Goal: Task Accomplishment & Management: Use online tool/utility

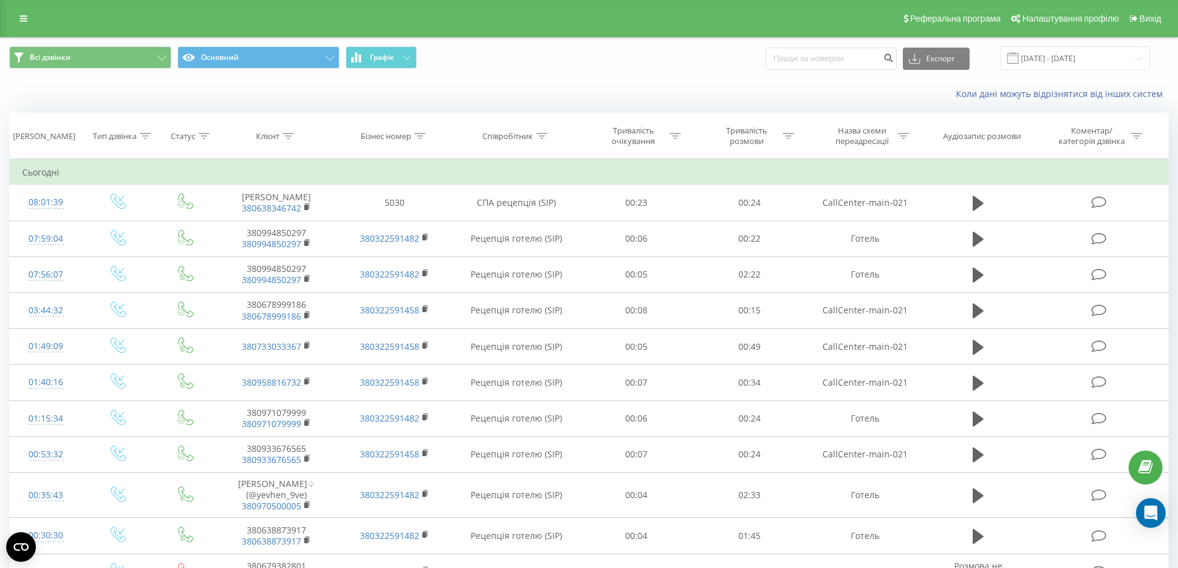
click at [9, 26] on div "Реферальна програма Налаштування профілю Вихід" at bounding box center [589, 18] width 1178 height 37
click at [22, 18] on icon at bounding box center [23, 18] width 7 height 9
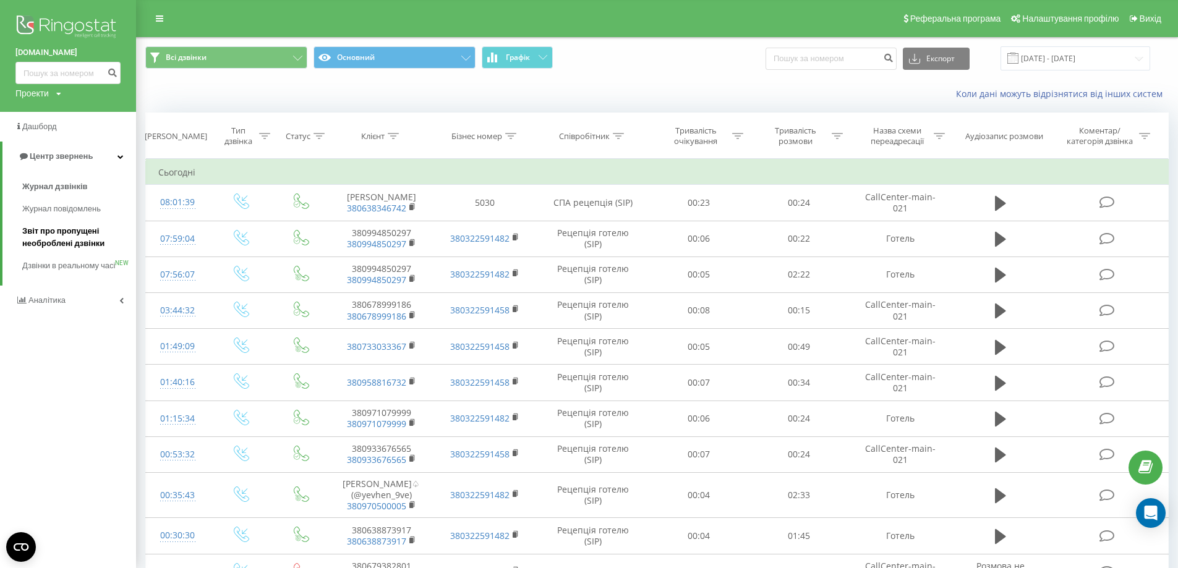
click at [69, 221] on link "Звіт про пропущені необроблені дзвінки" at bounding box center [79, 237] width 114 height 35
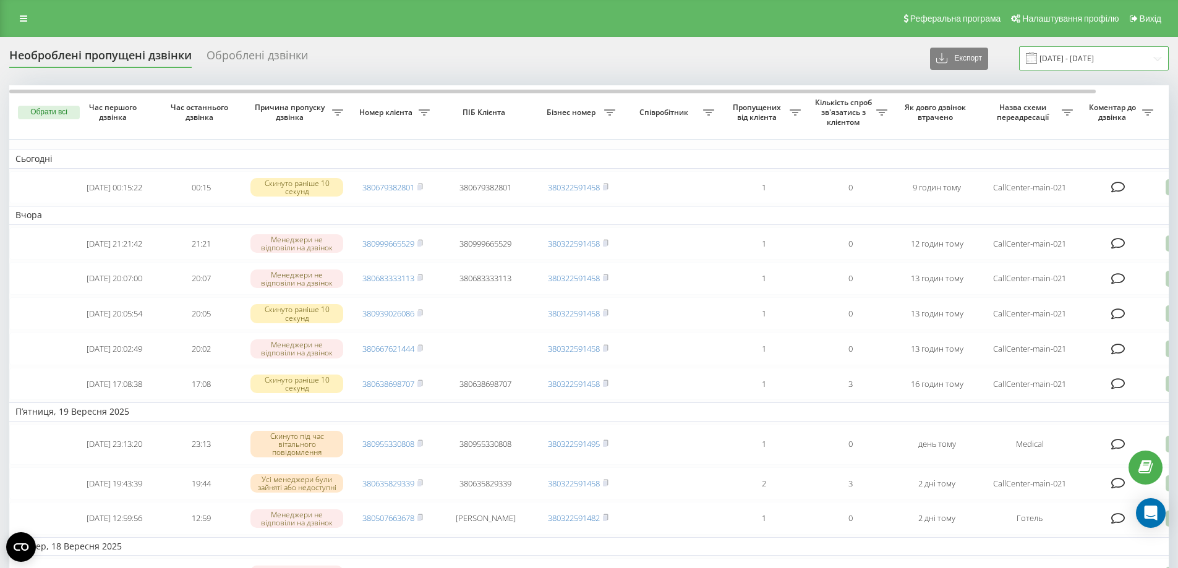
click at [1082, 61] on input "21.08.2025 - 21.09.2025" at bounding box center [1094, 58] width 150 height 24
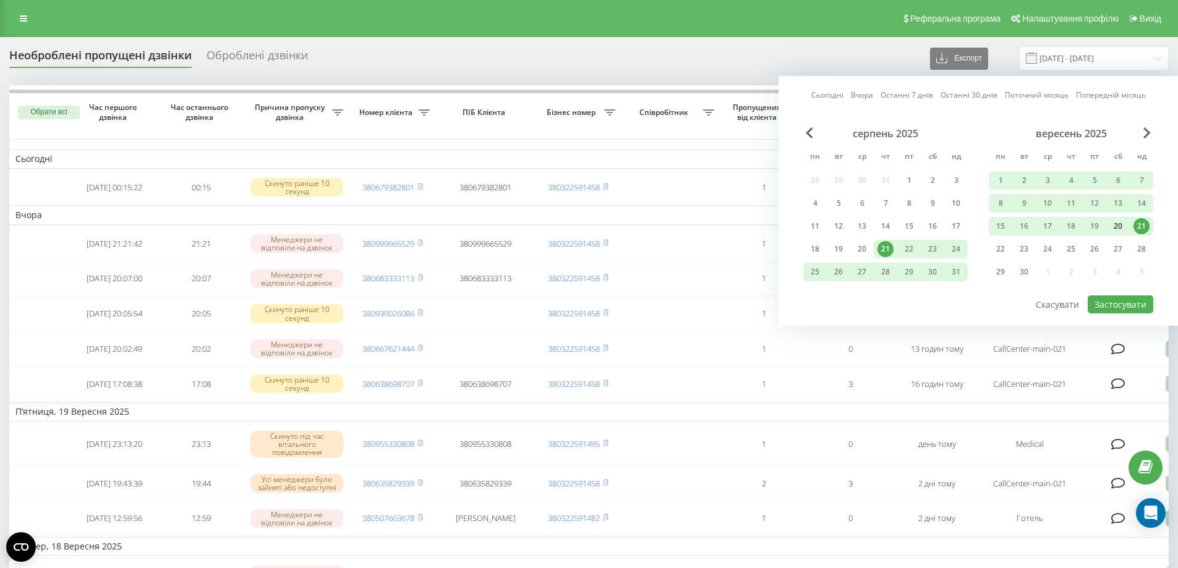
click at [1120, 230] on div "20" at bounding box center [1118, 226] width 16 height 16
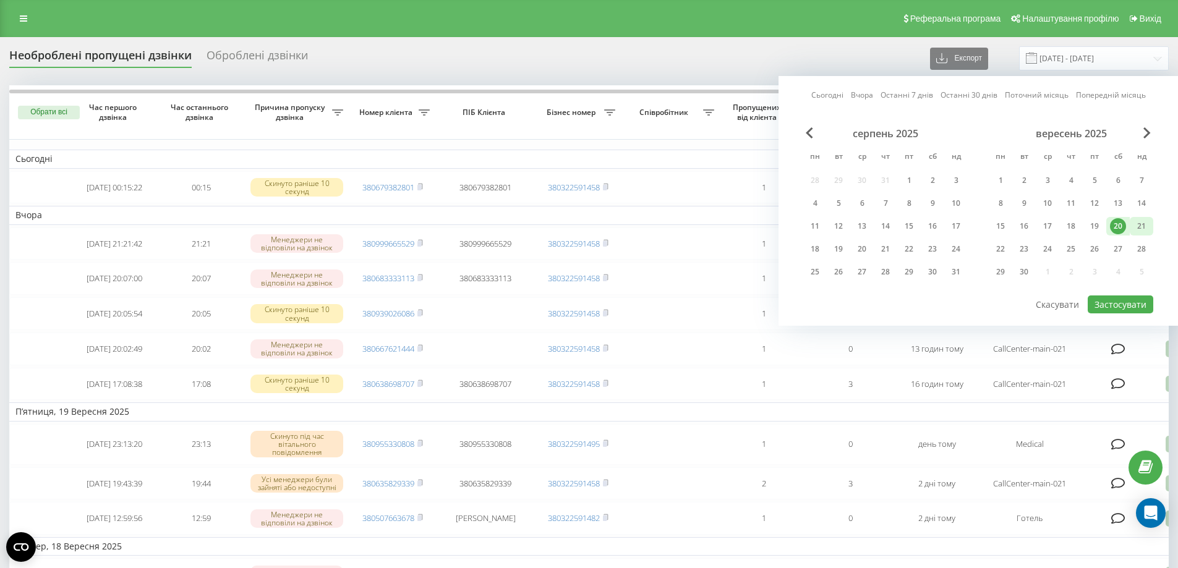
click at [1144, 227] on div "21" at bounding box center [1141, 226] width 16 height 16
click at [1102, 299] on button "Застосувати" at bounding box center [1120, 305] width 66 height 18
type input "[DATE] - [DATE]"
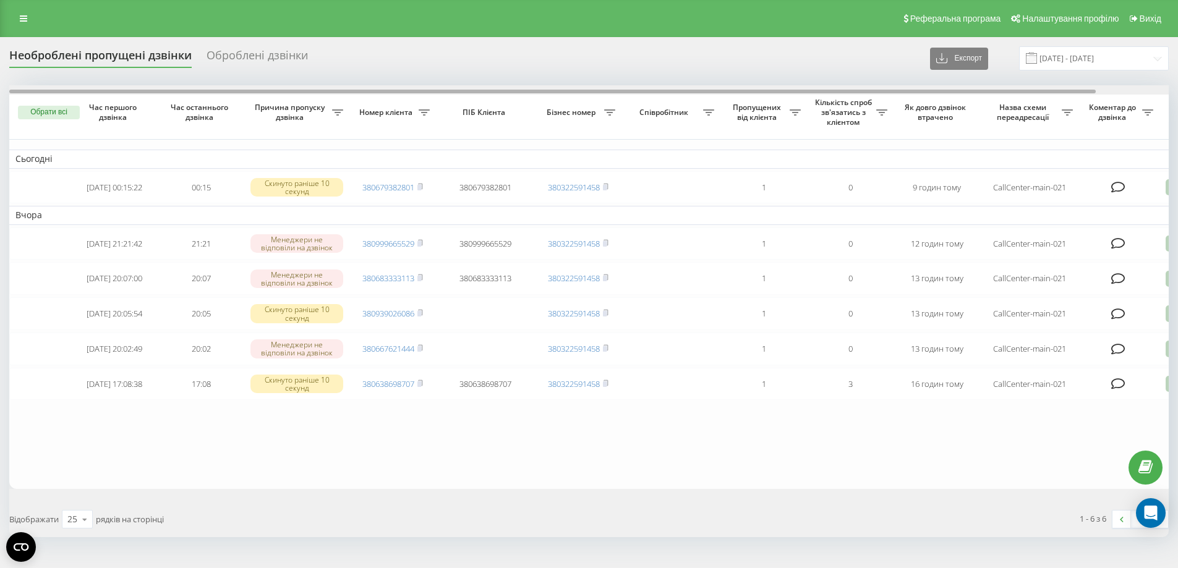
drag, startPoint x: 587, startPoint y: 91, endPoint x: 407, endPoint y: 78, distance: 179.7
click at [407, 78] on div "Необроблені пропущені дзвінки Оброблені дзвінки Експорт .csv .xlsx [DATE] - [DA…" at bounding box center [588, 291] width 1159 height 491
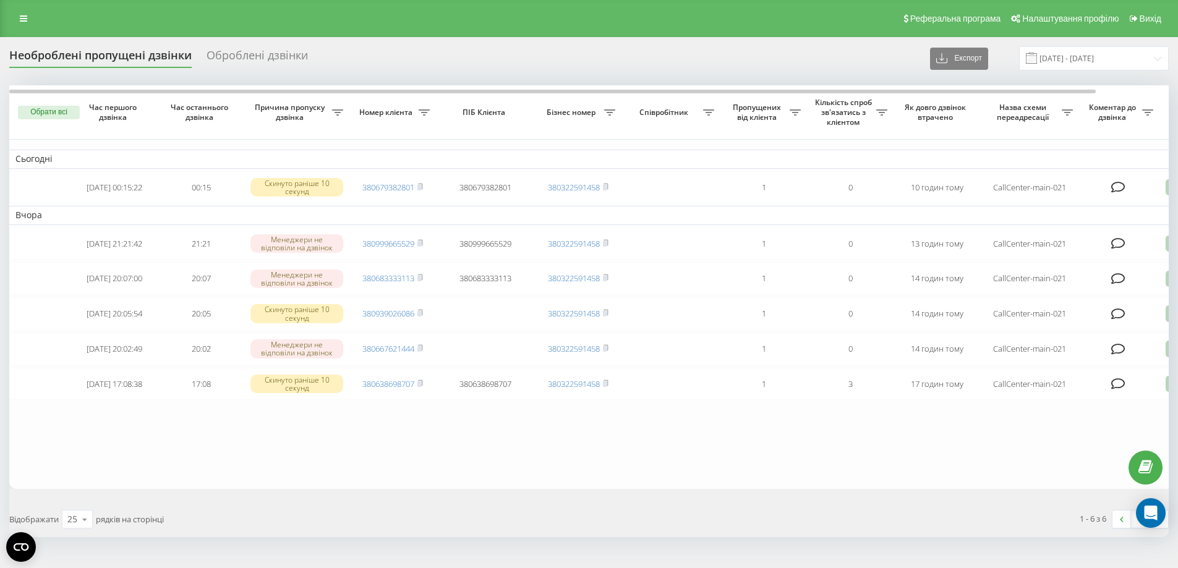
drag, startPoint x: 578, startPoint y: 47, endPoint x: 572, endPoint y: 81, distance: 34.6
click at [578, 47] on div "Необроблені пропущені дзвінки Оброблені дзвінки Експорт .csv .xlsx [DATE] - [DA…" at bounding box center [588, 58] width 1159 height 24
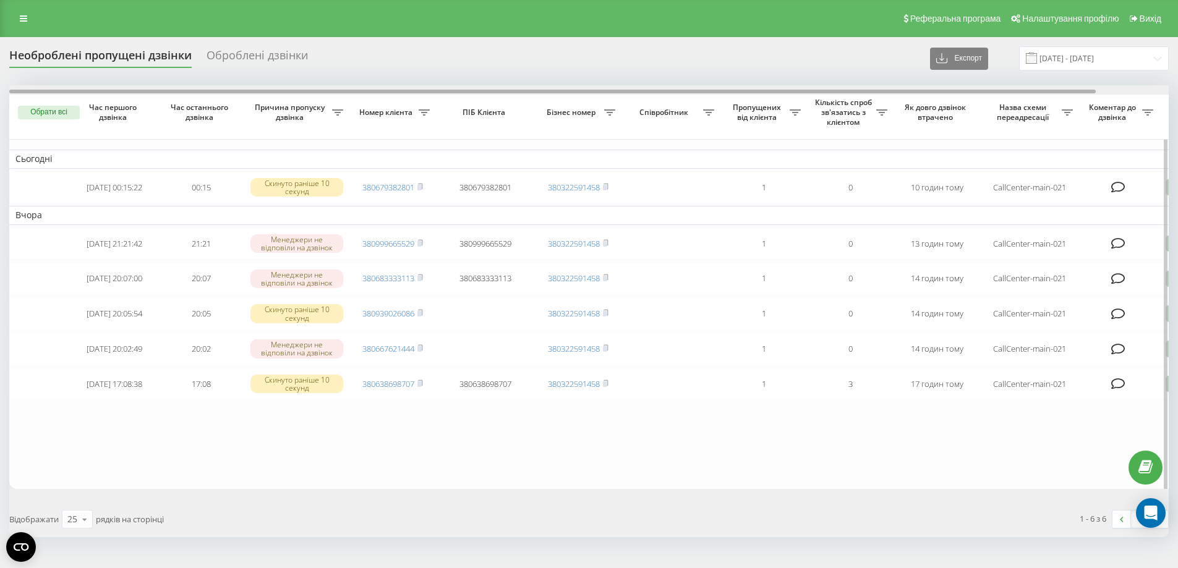
drag, startPoint x: 559, startPoint y: 90, endPoint x: 516, endPoint y: 91, distance: 43.9
click at [516, 91] on div at bounding box center [552, 92] width 1086 height 4
drag, startPoint x: 627, startPoint y: 91, endPoint x: 495, endPoint y: 95, distance: 132.3
click at [495, 95] on div at bounding box center [655, 89] width 1159 height 9
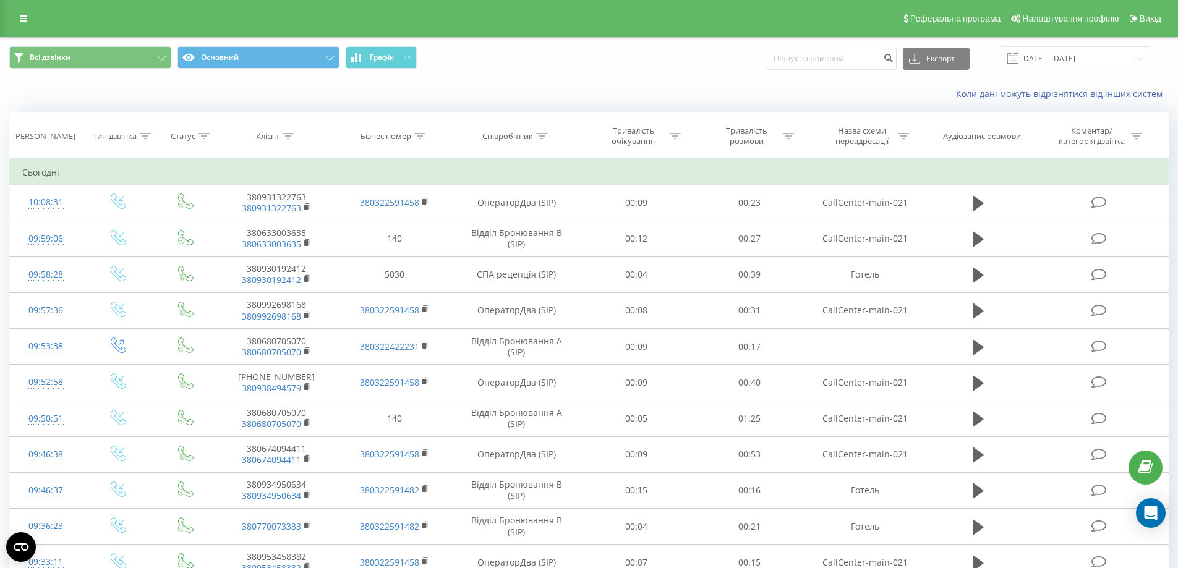
click at [7, 14] on div "Реферальна програма Налаштування профілю Вихід" at bounding box center [589, 18] width 1178 height 37
click at [9, 12] on div "Реферальна програма Налаштування профілю Вихід" at bounding box center [589, 18] width 1178 height 37
click at [15, 14] on link at bounding box center [23, 18] width 22 height 17
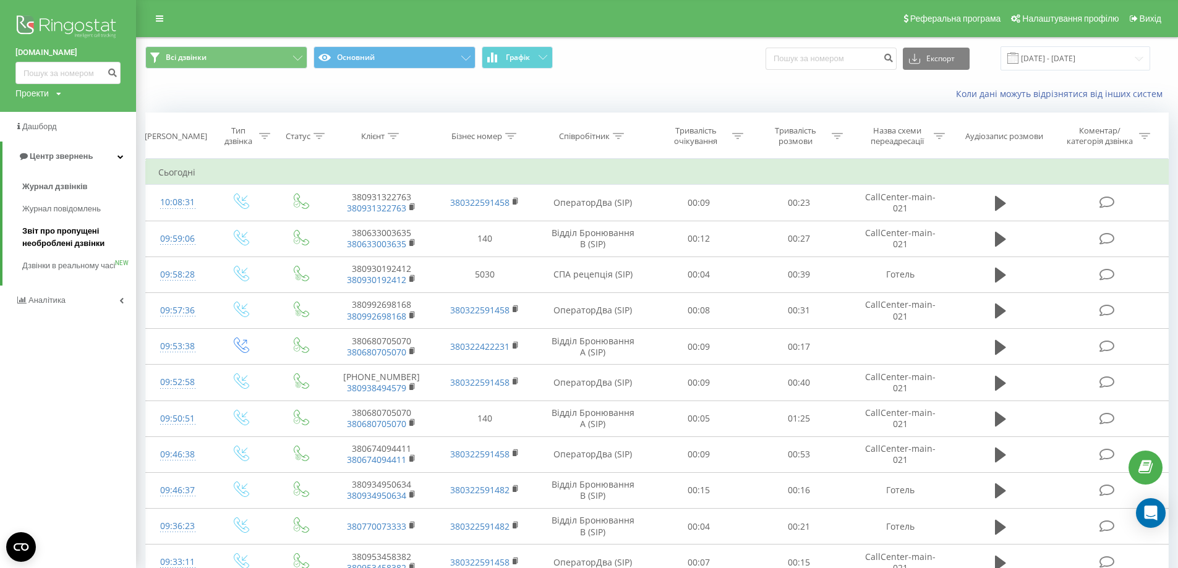
click at [56, 232] on span "Звіт про пропущені необроблені дзвінки" at bounding box center [76, 237] width 108 height 25
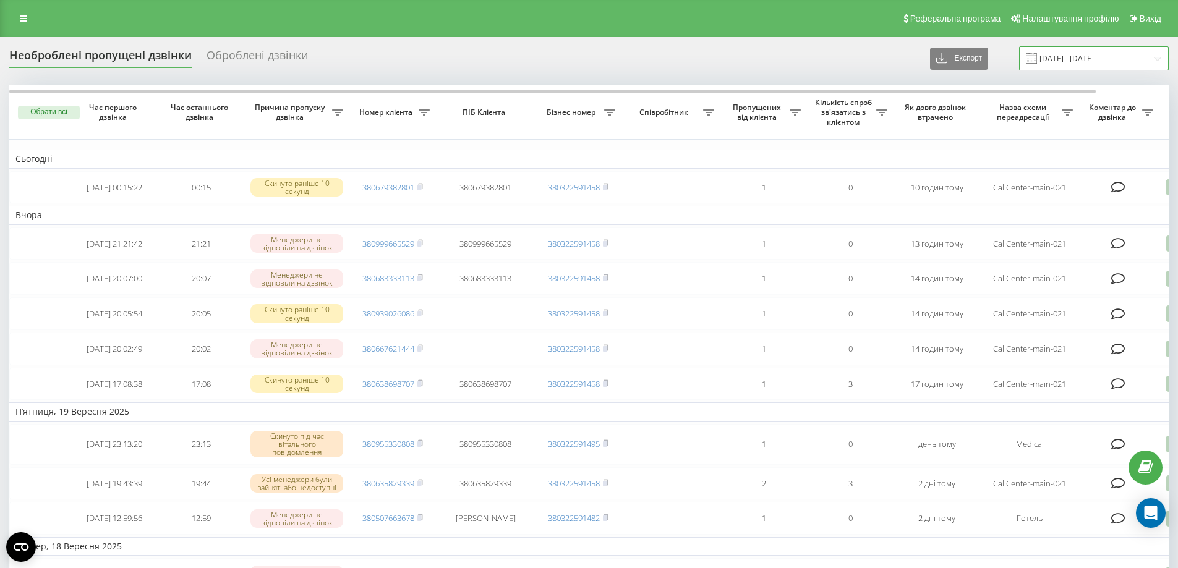
click at [1078, 60] on input "[DATE] - [DATE]" at bounding box center [1094, 58] width 150 height 24
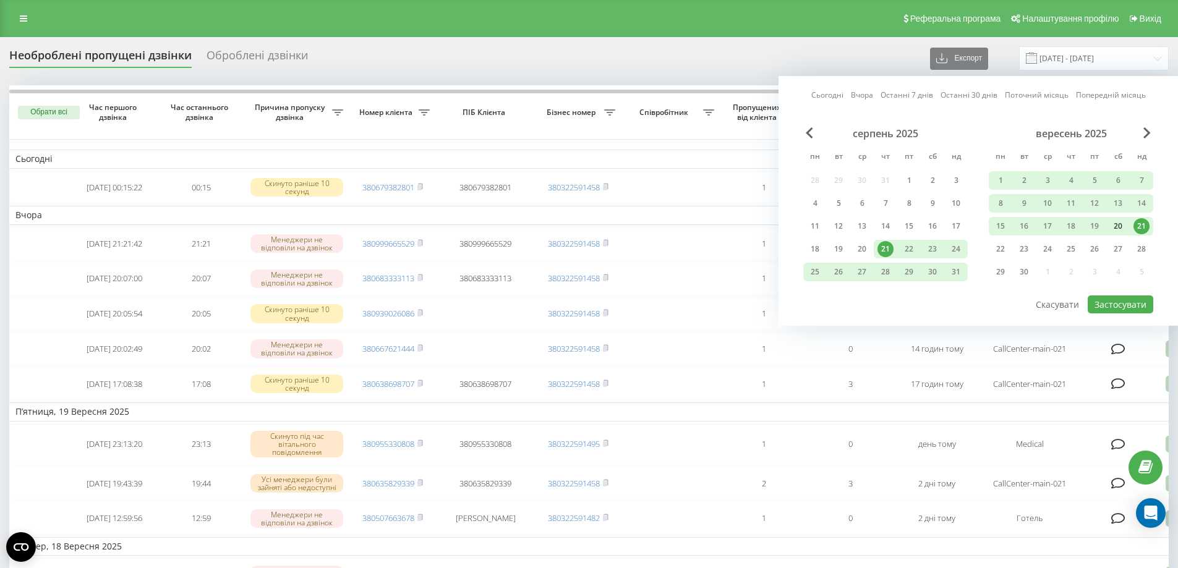
click at [1116, 229] on div "20" at bounding box center [1118, 226] width 16 height 16
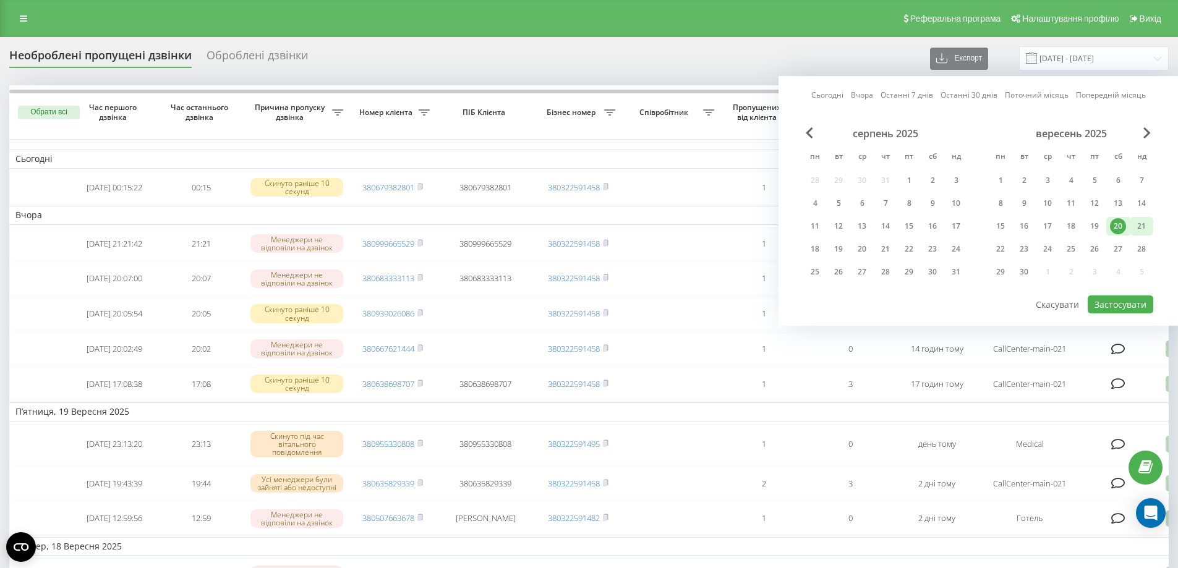
click at [1150, 231] on div "21" at bounding box center [1140, 226] width 23 height 19
click at [1111, 299] on button "Застосувати" at bounding box center [1120, 305] width 66 height 18
type input "20.09.2025 - 21.09.2025"
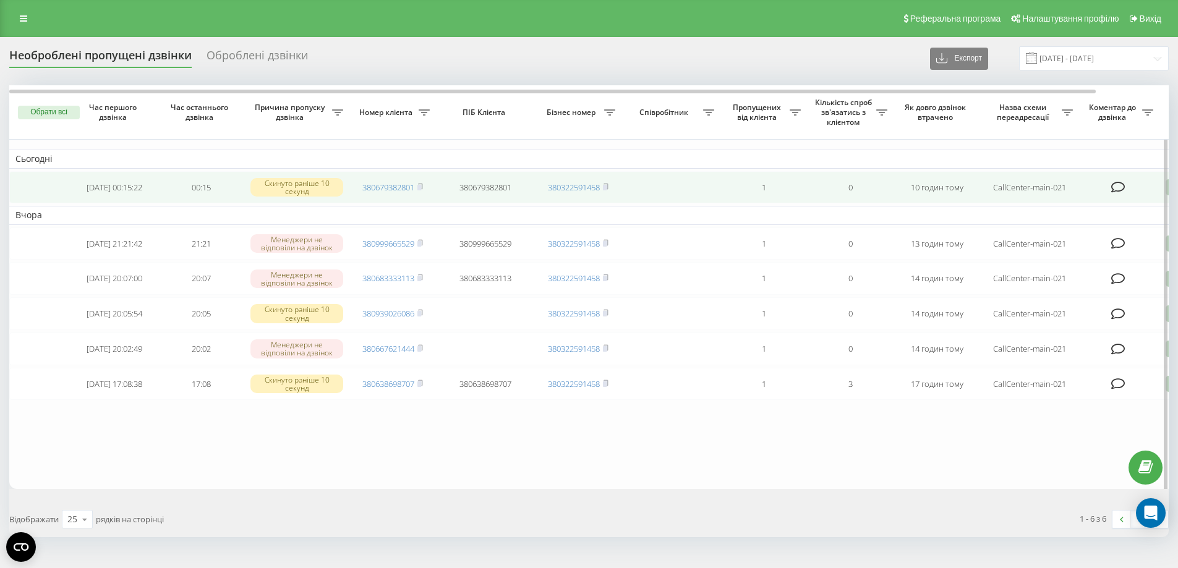
click at [417, 188] on span "380679382801" at bounding box center [392, 187] width 61 height 11
click at [422, 189] on icon at bounding box center [420, 186] width 4 height 6
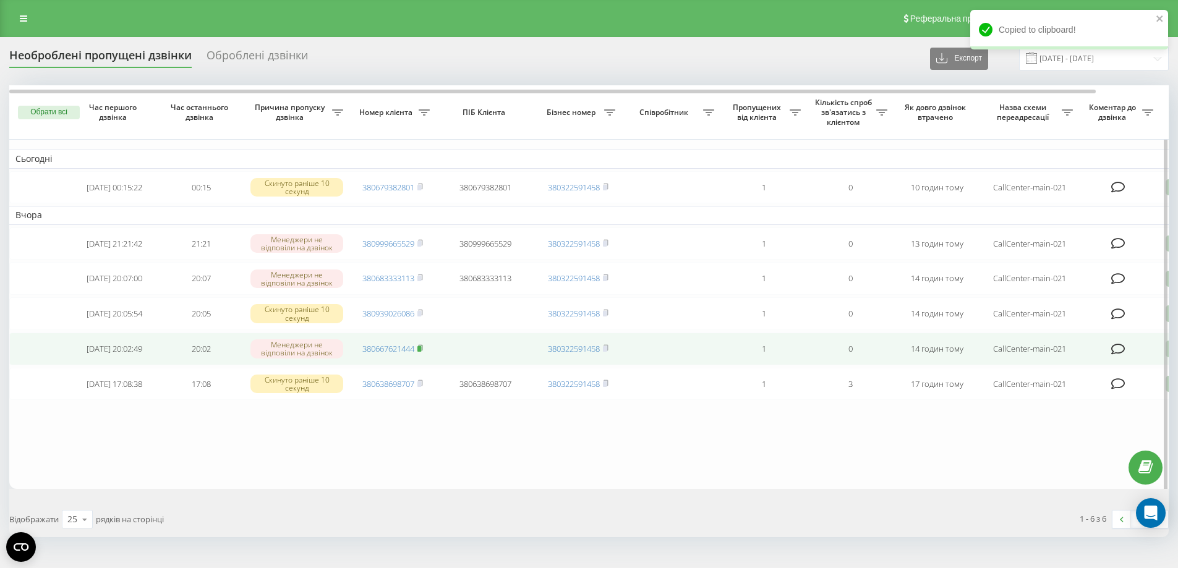
click at [421, 352] on rect at bounding box center [419, 349] width 4 height 6
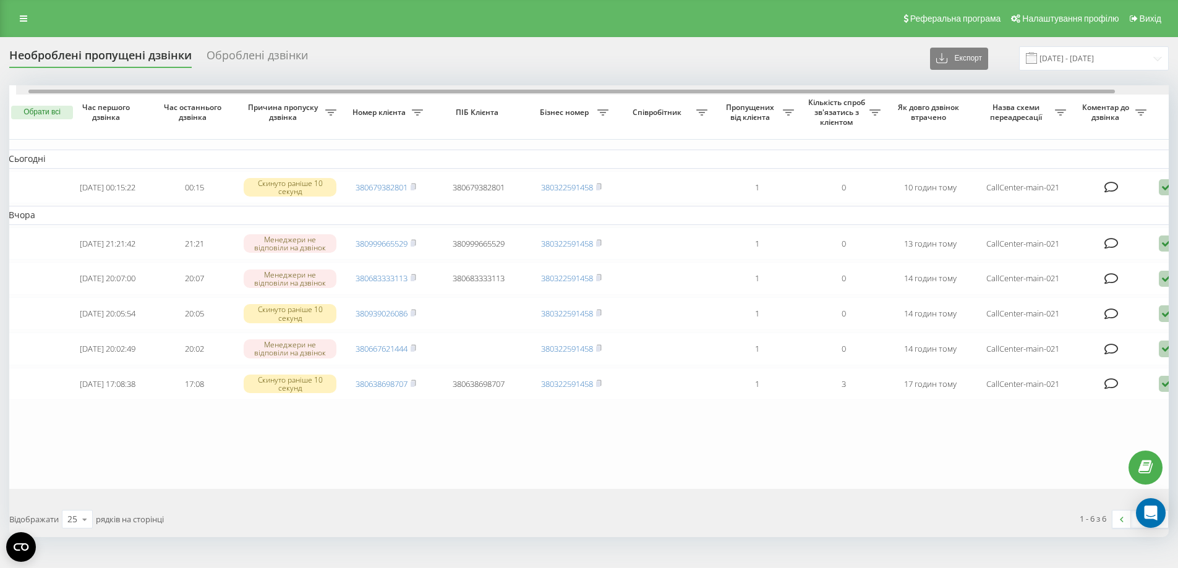
scroll to position [0, 74]
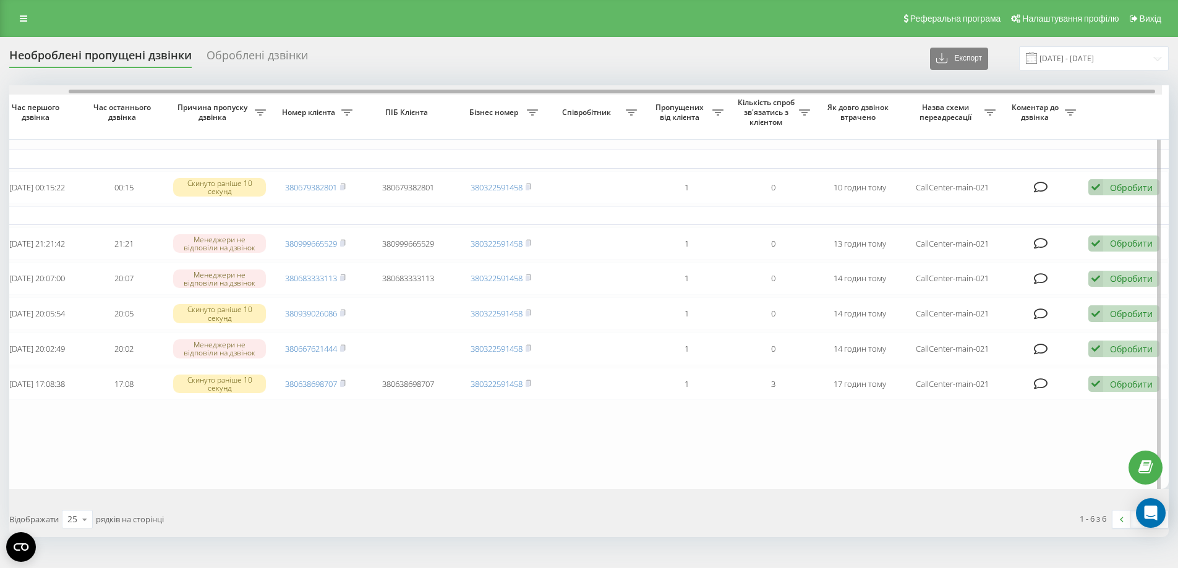
scroll to position [0, 29]
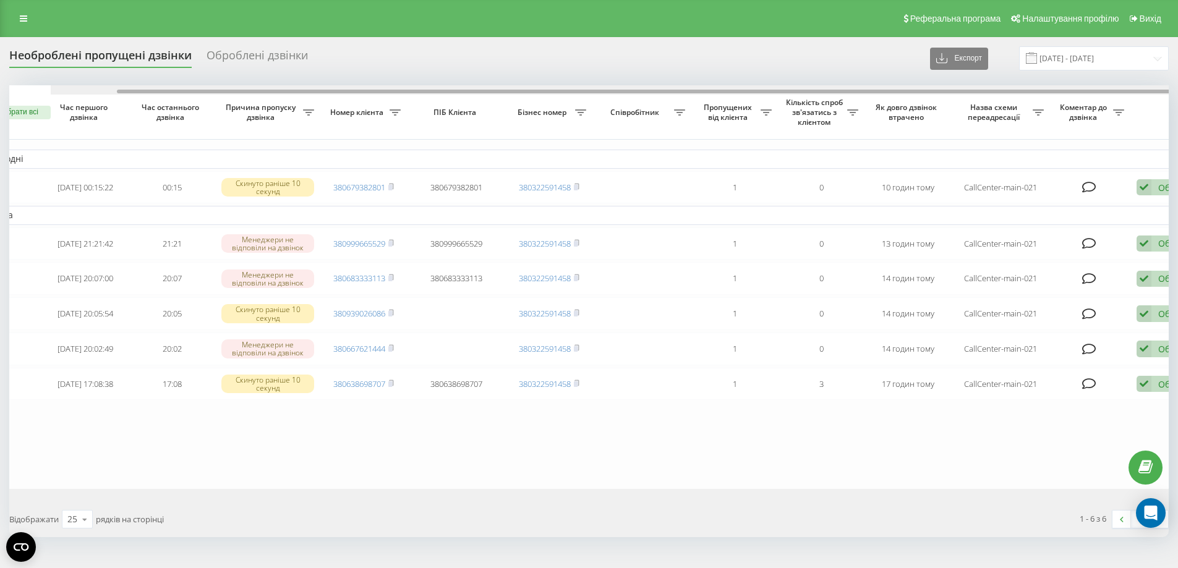
drag, startPoint x: 250, startPoint y: 90, endPoint x: 280, endPoint y: 128, distance: 48.0
click at [278, 114] on div "Обрати всі Час першого дзвінка Час останнього дзвінка Причина пропуску дзвінка …" at bounding box center [588, 287] width 1159 height 404
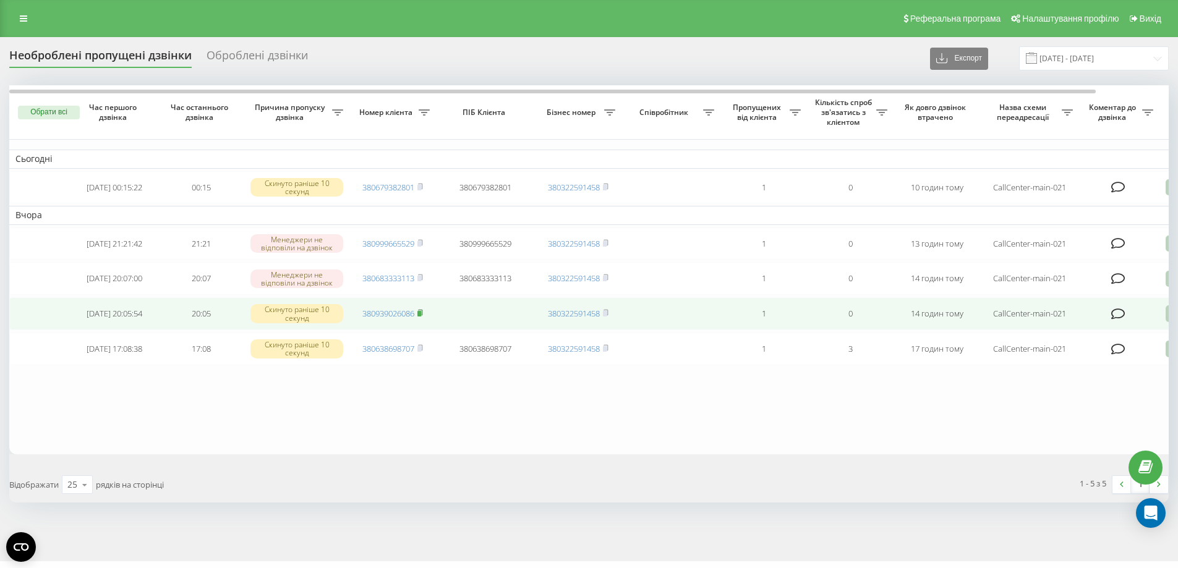
click at [423, 317] on icon at bounding box center [420, 312] width 6 height 7
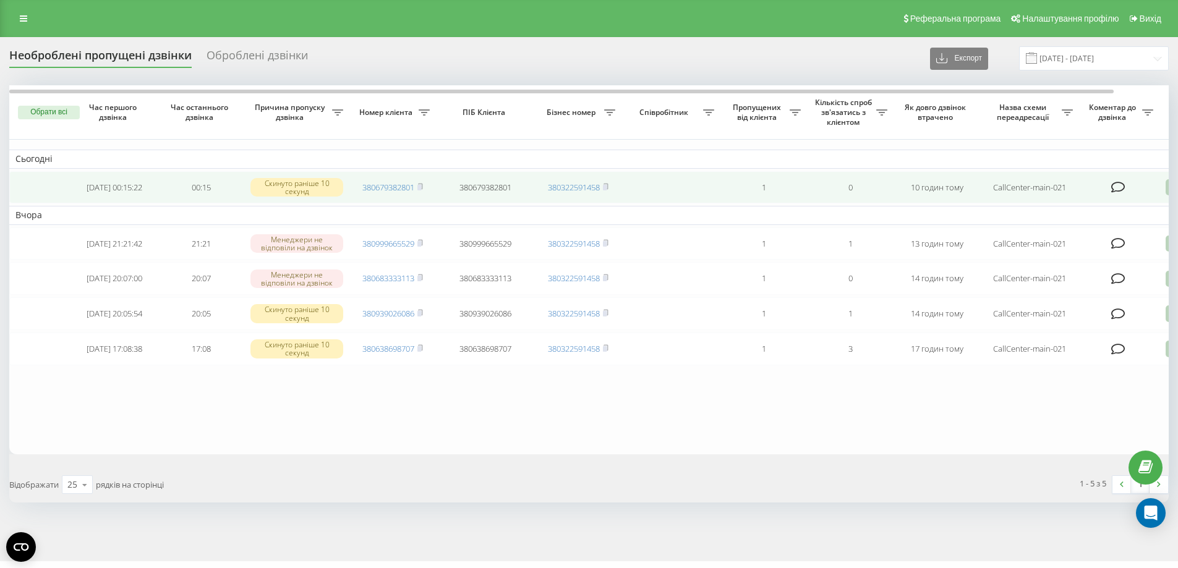
click at [418, 186] on span "380679382801" at bounding box center [392, 187] width 61 height 11
click at [423, 187] on icon at bounding box center [420, 186] width 6 height 7
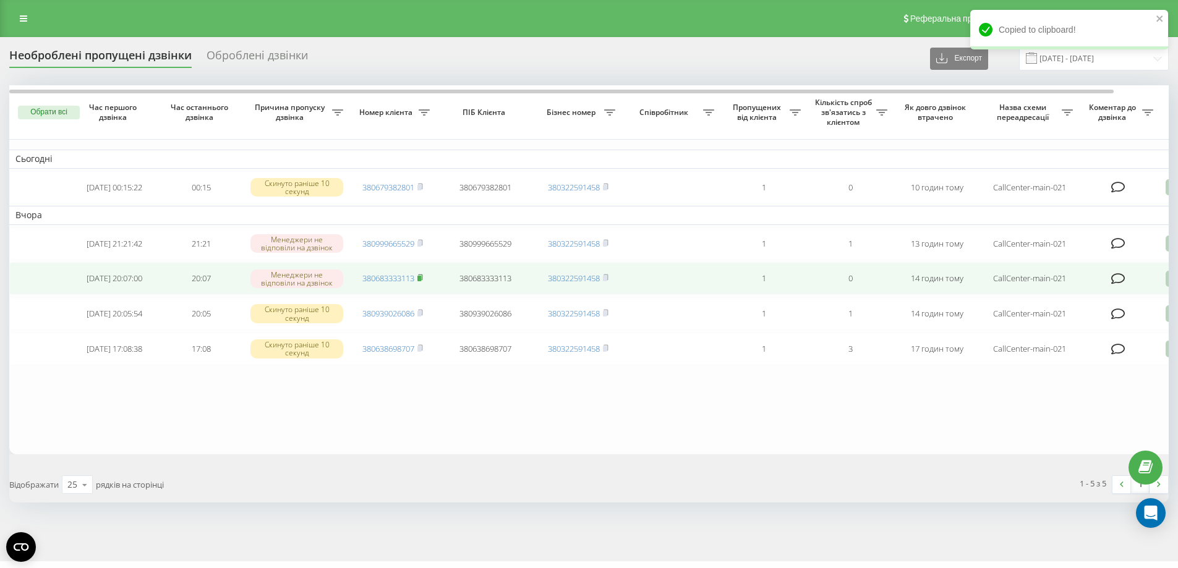
click at [419, 281] on icon at bounding box center [420, 277] width 6 height 7
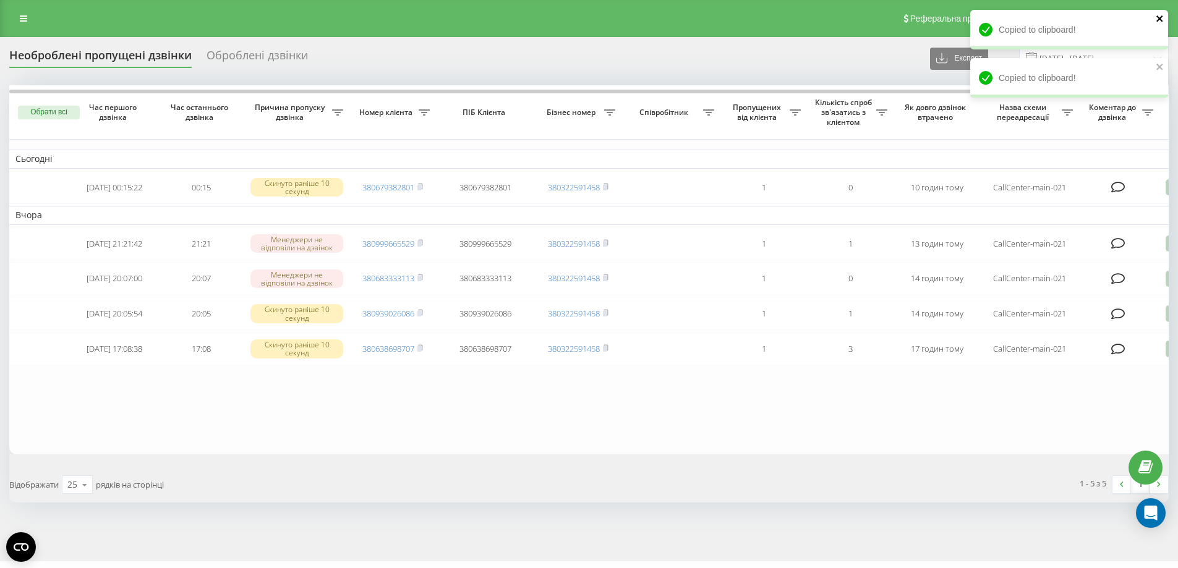
click at [1159, 23] on button "close" at bounding box center [1159, 20] width 9 height 12
click at [1159, 23] on icon "close" at bounding box center [1159, 19] width 9 height 10
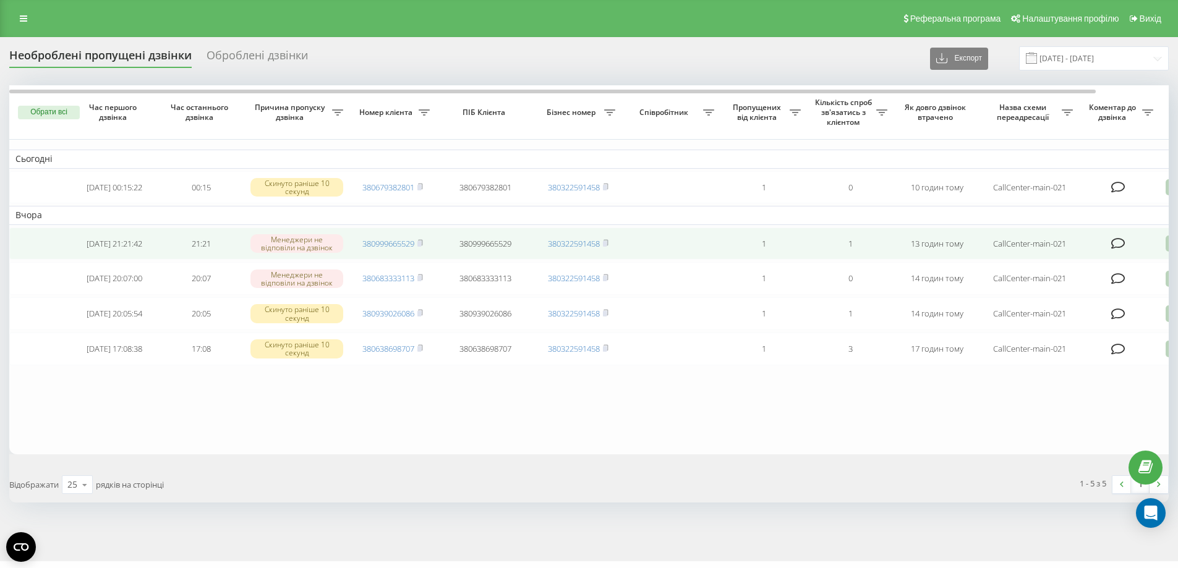
scroll to position [1, 0]
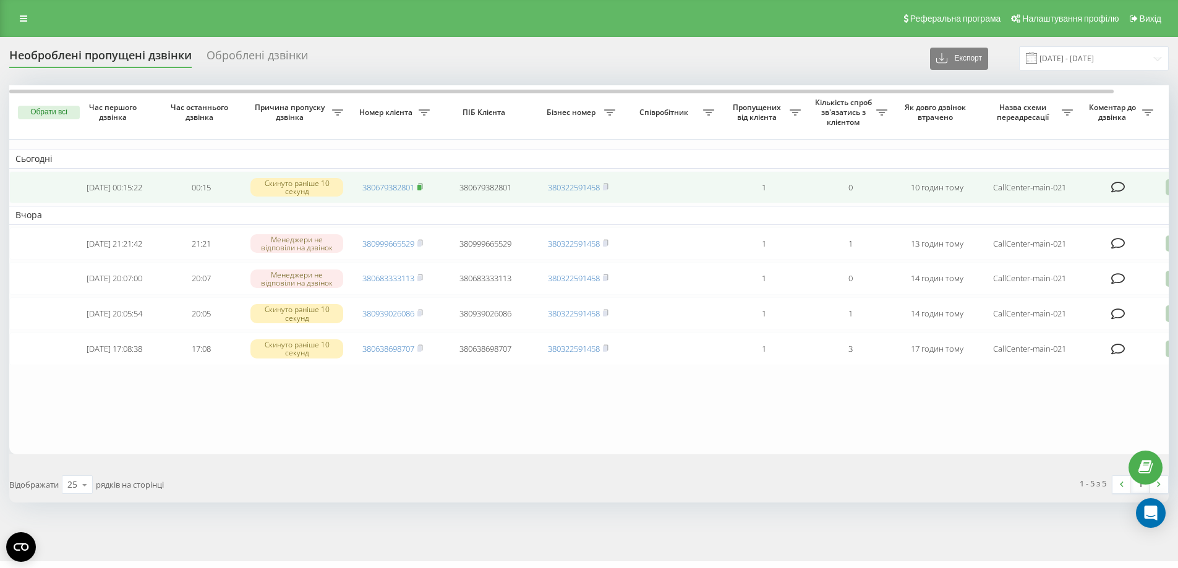
click at [420, 185] on icon at bounding box center [420, 186] width 4 height 6
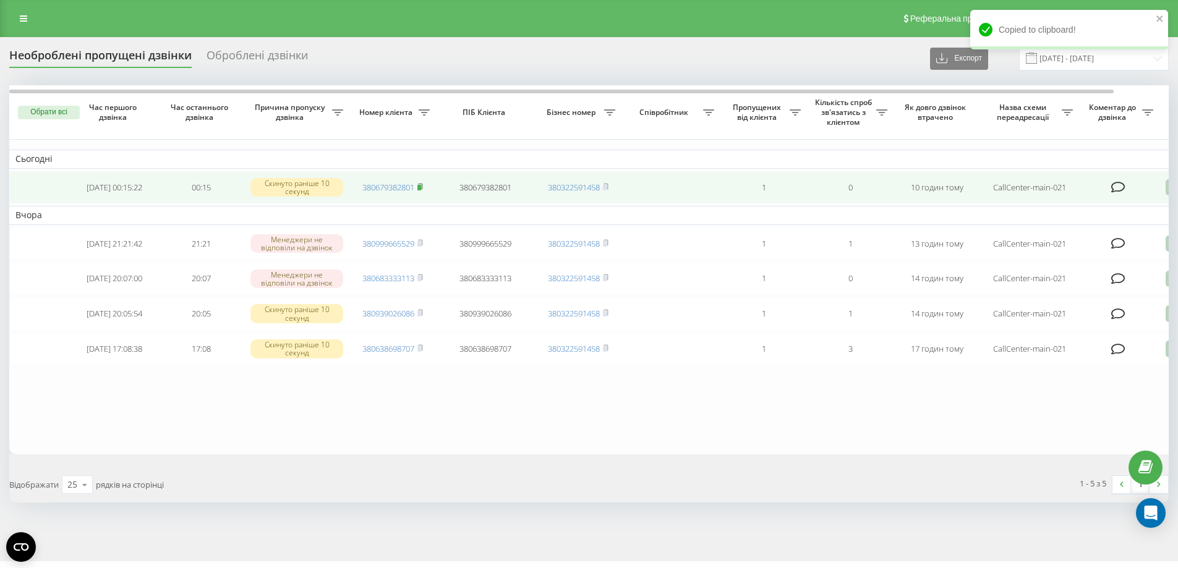
click at [421, 187] on rect at bounding box center [419, 188] width 4 height 6
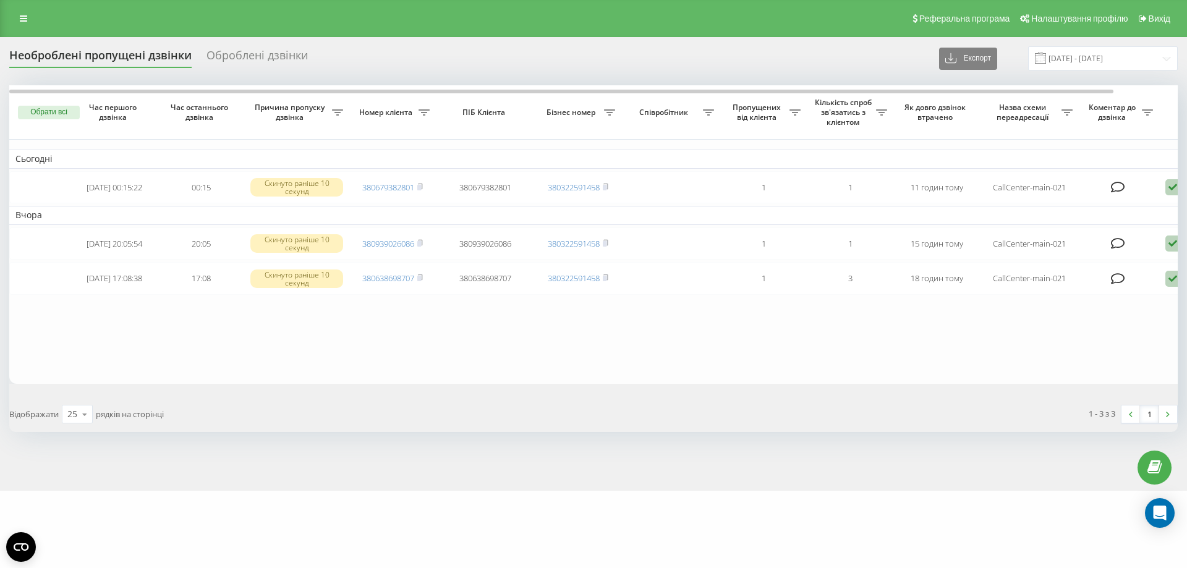
drag, startPoint x: 129, startPoint y: 30, endPoint x: 332, endPoint y: 25, distance: 203.4
click at [332, 25] on div "Реферальна програма Налаштування профілю Вихід" at bounding box center [593, 18] width 1187 height 37
